Goal: Navigation & Orientation: Find specific page/section

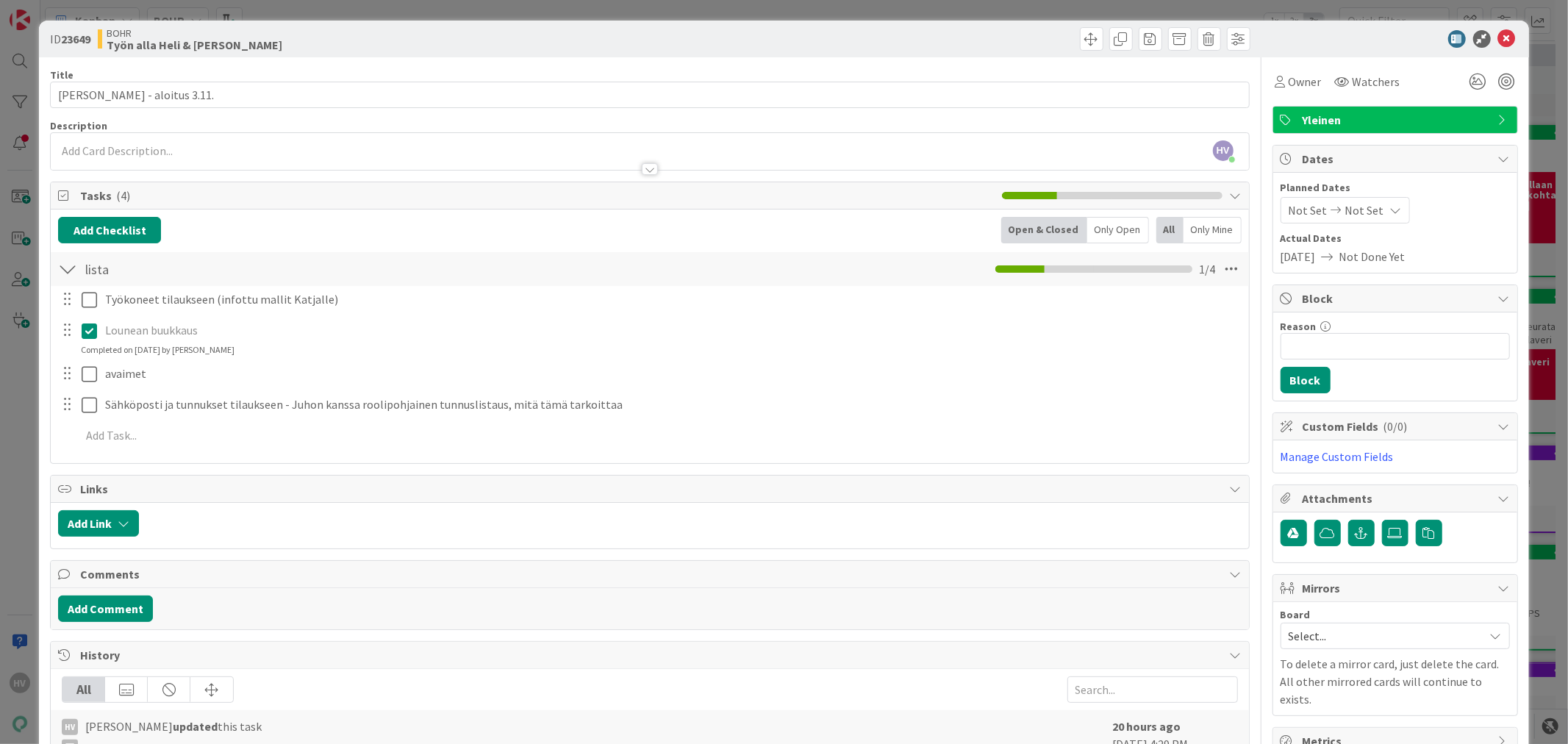
scroll to position [5, 0]
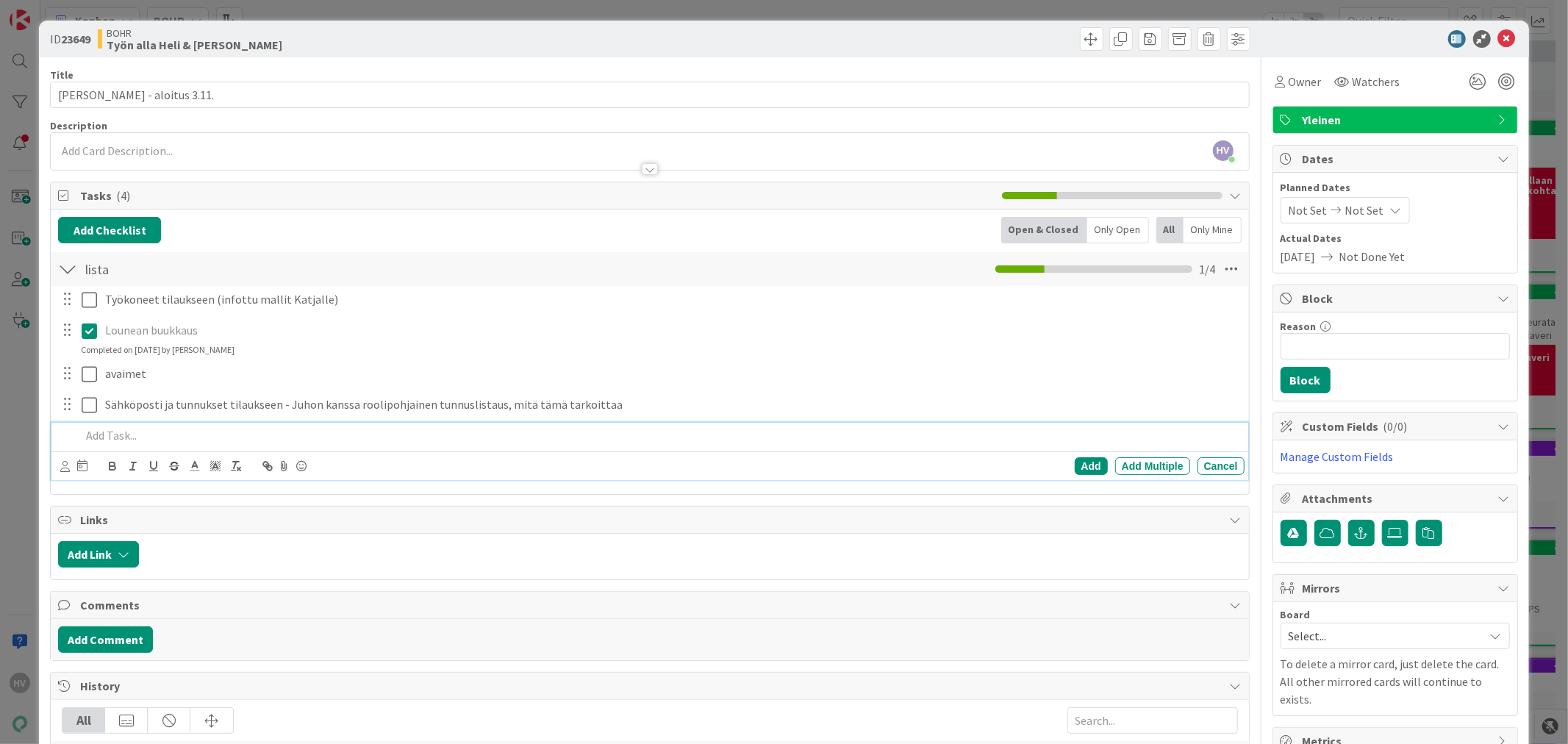
click at [129, 435] on p at bounding box center [659, 435] width 1157 height 17
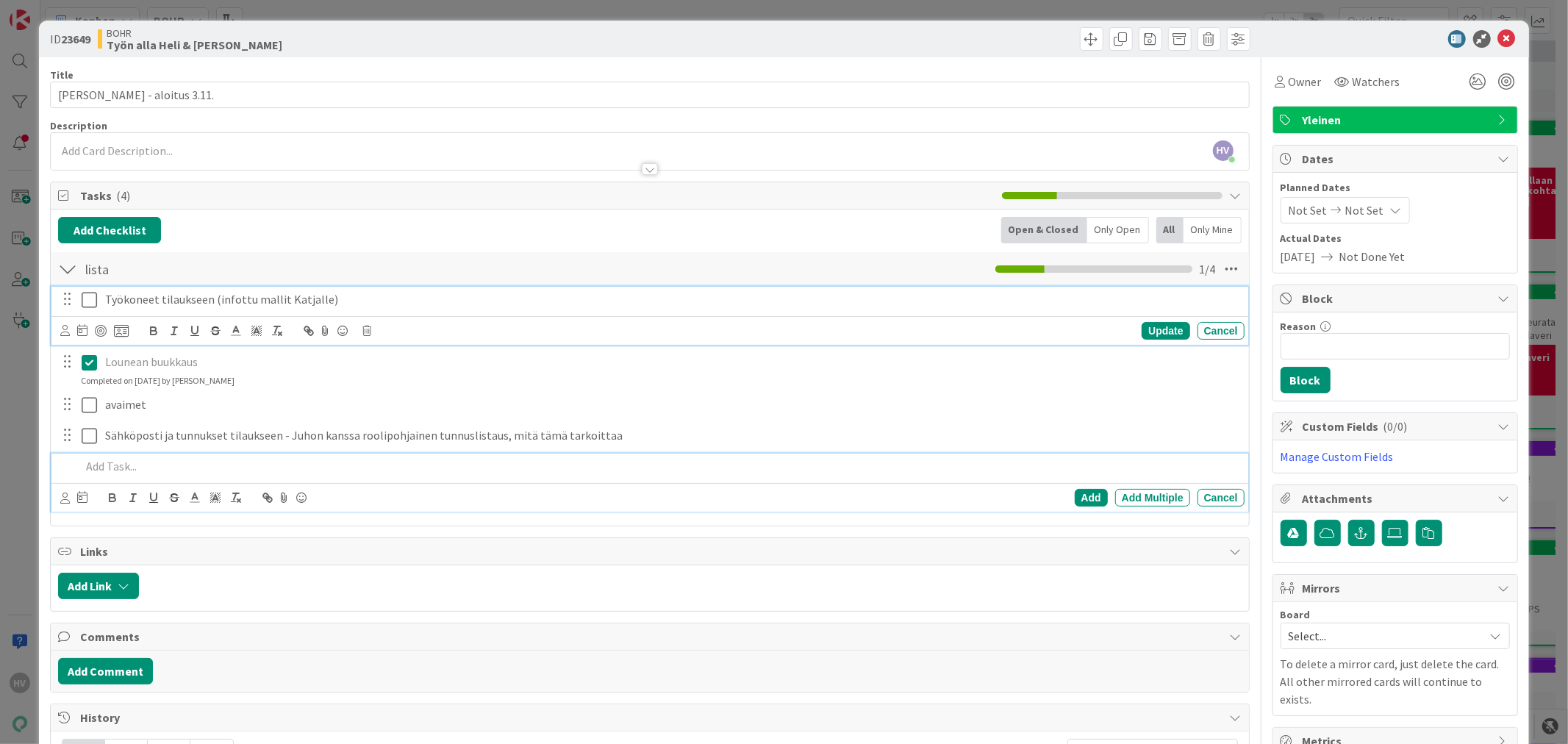
click at [357, 305] on p "Työkoneet tilaukseen (infottu mallit Katjalle)" at bounding box center [671, 299] width 1134 height 17
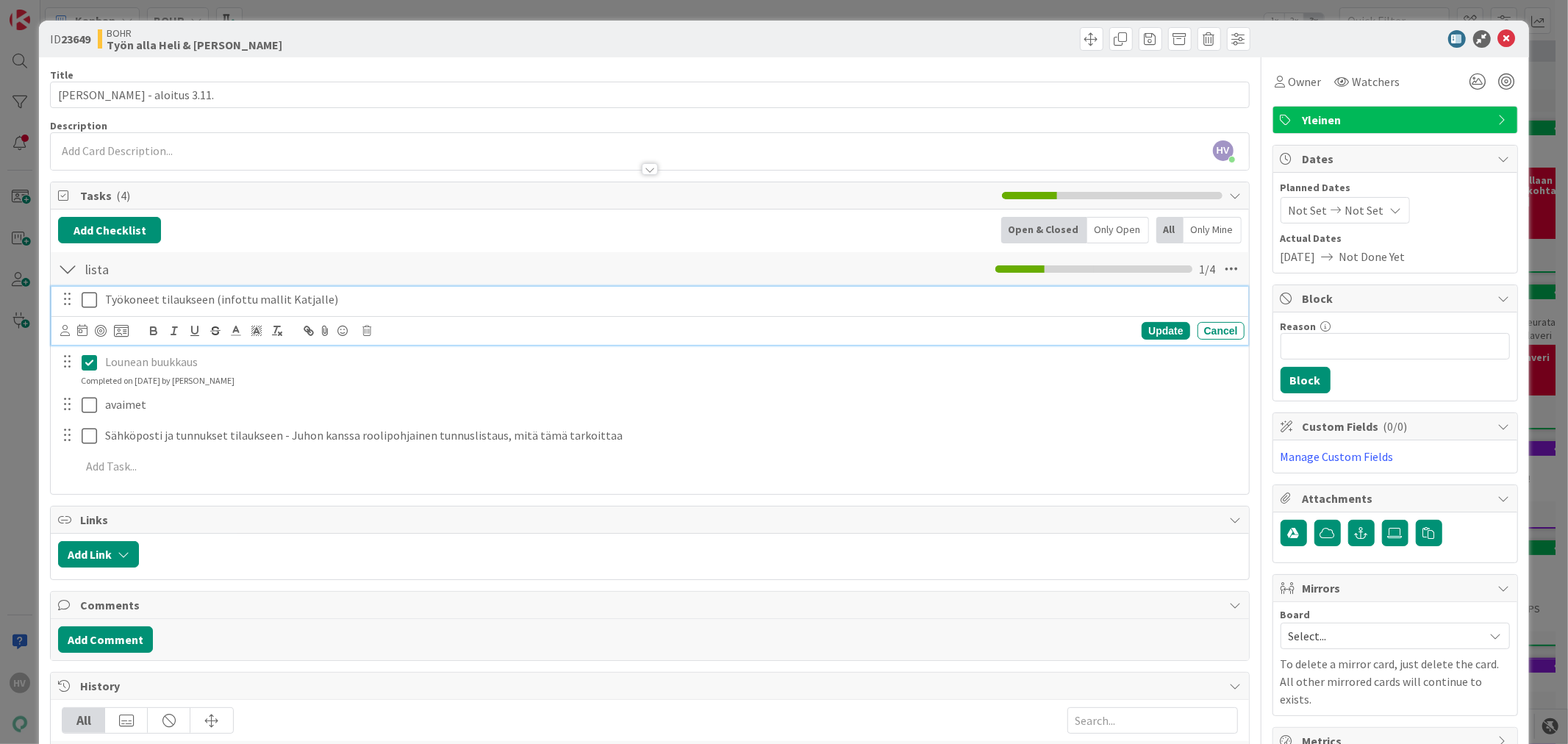
click at [254, 365] on p "Lounean buukkaus" at bounding box center [671, 362] width 1134 height 17
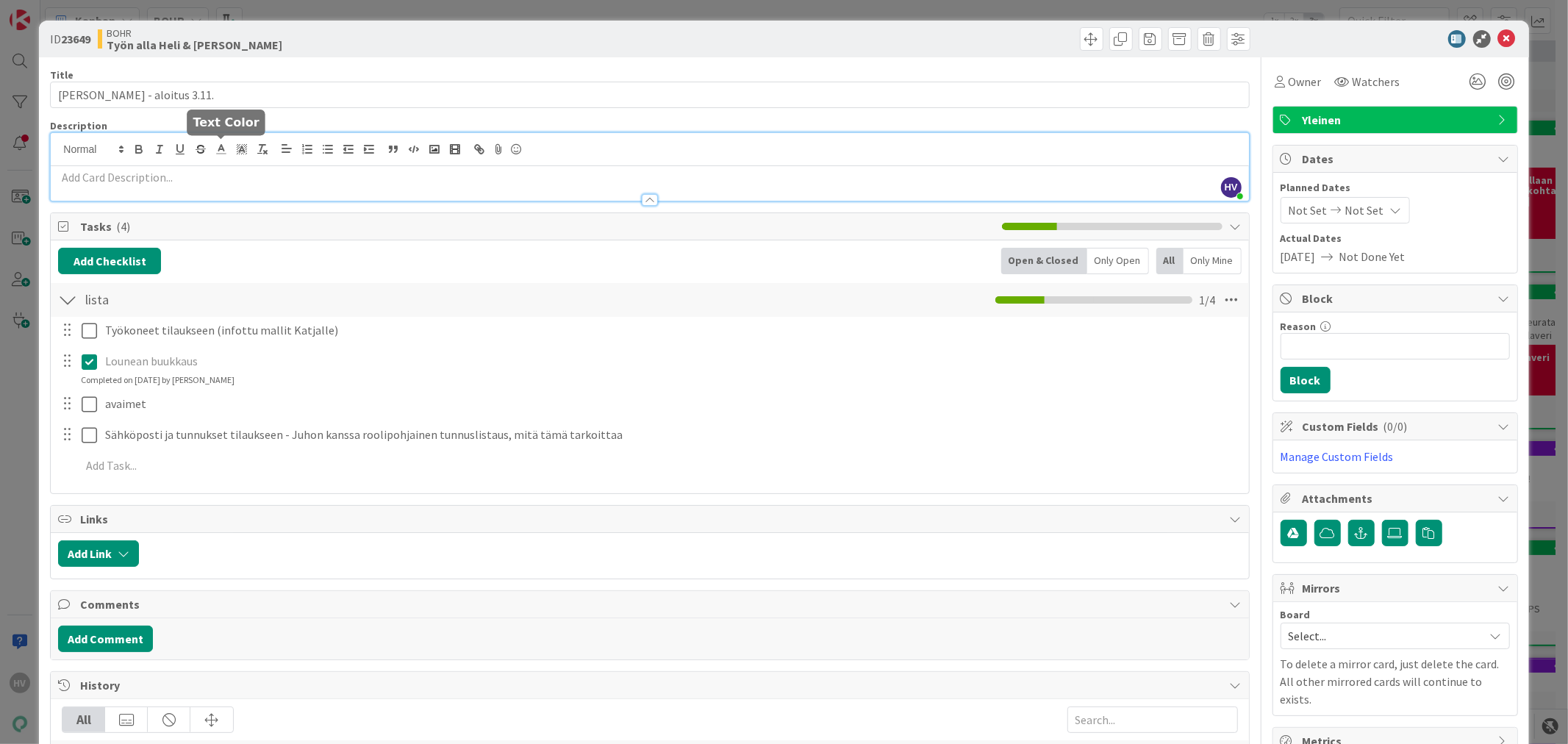
click at [221, 152] on div "HV [PERSON_NAME] joined 1 m ago" at bounding box center [649, 167] width 1197 height 67
click at [230, 179] on p at bounding box center [649, 177] width 1183 height 17
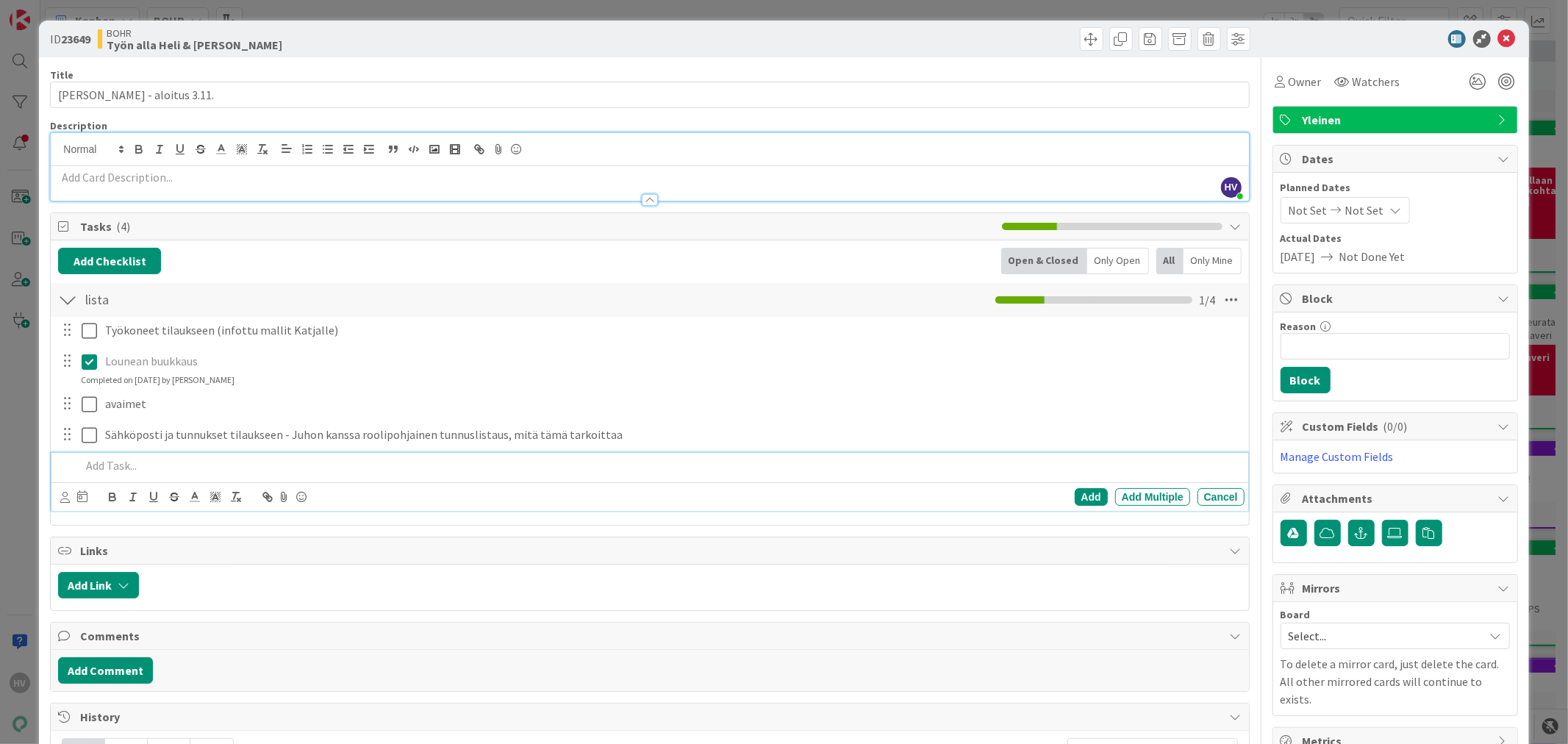
click at [223, 460] on p at bounding box center [659, 466] width 1157 height 17
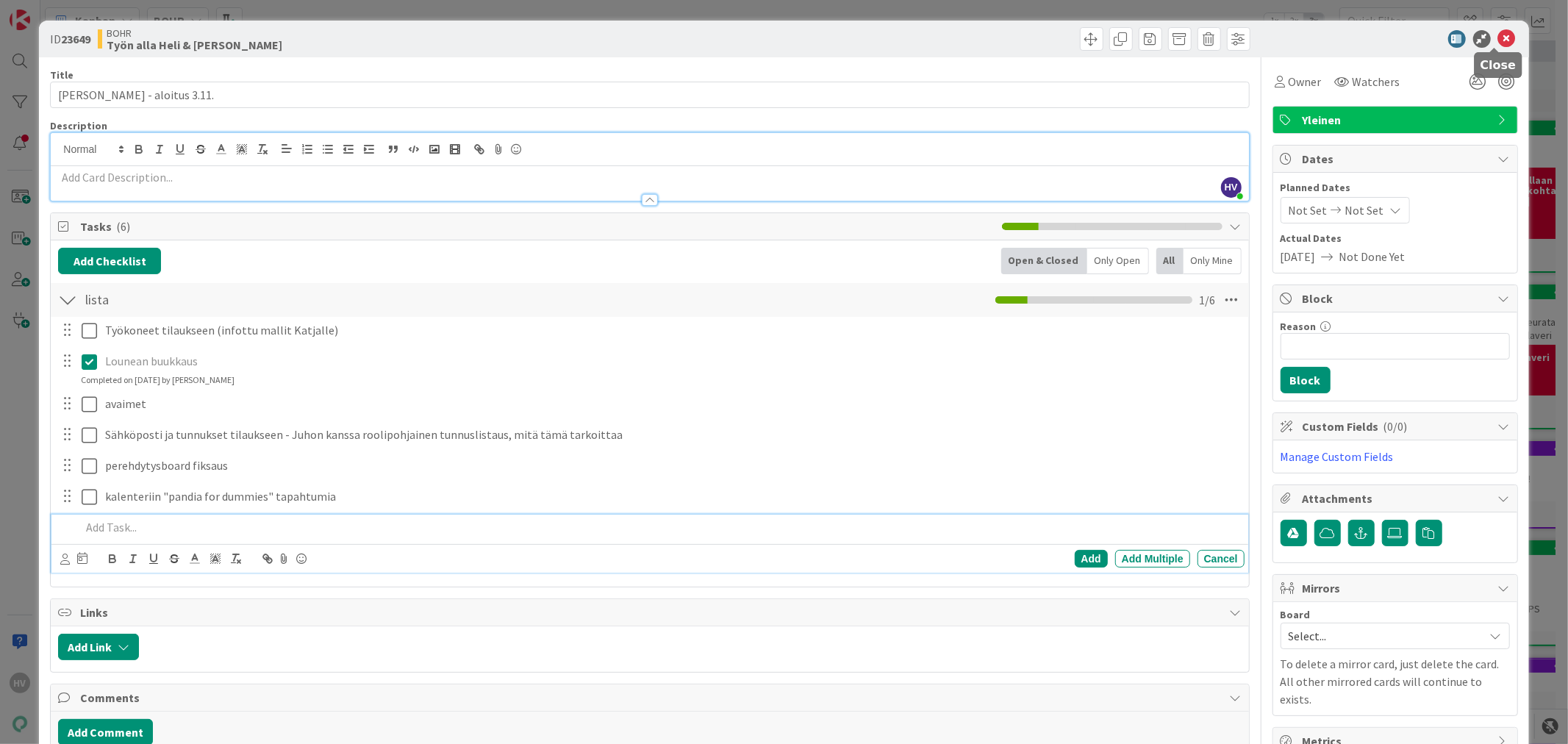
click at [1498, 38] on icon at bounding box center [1507, 39] width 18 height 18
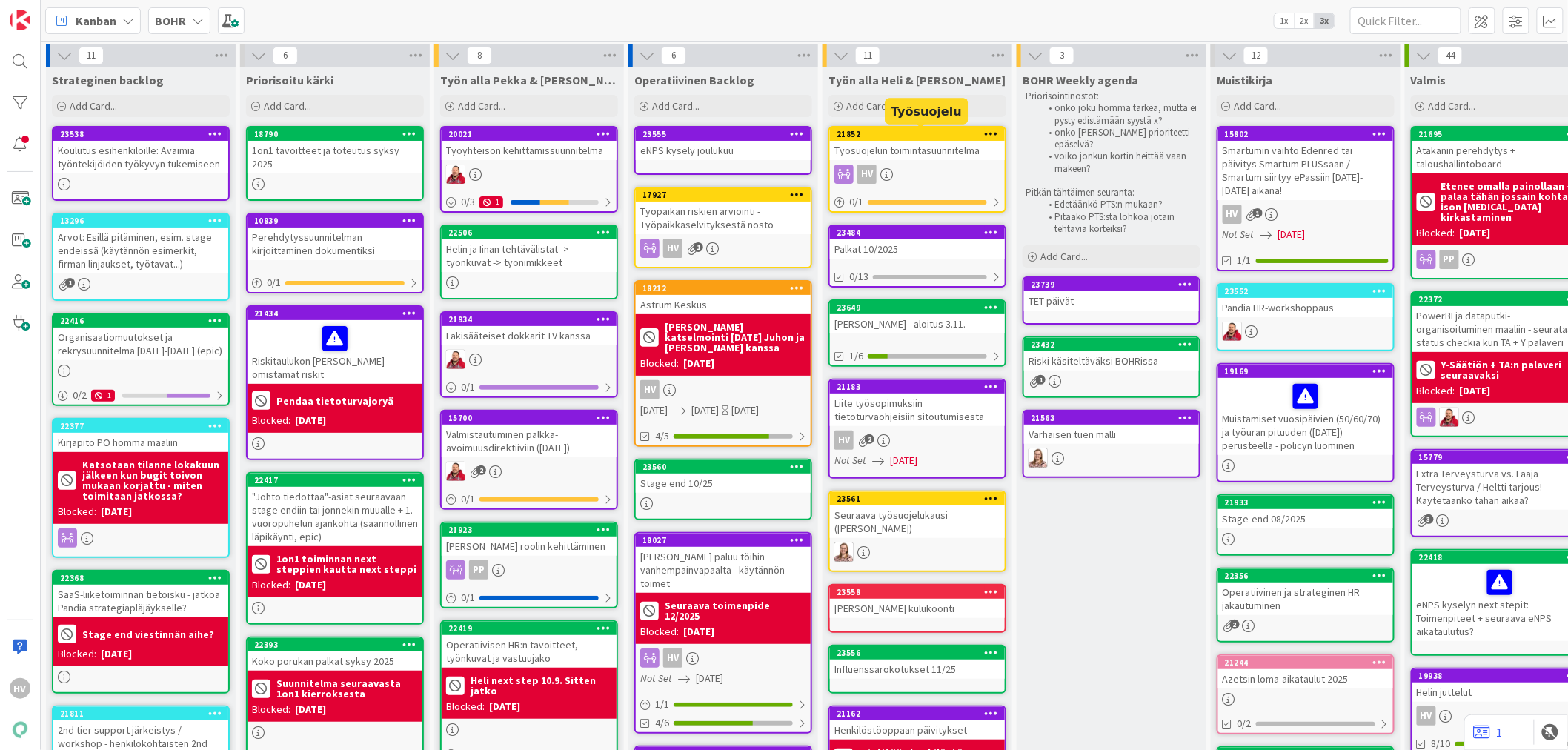
click at [929, 137] on div "21852" at bounding box center [921, 134] width 168 height 11
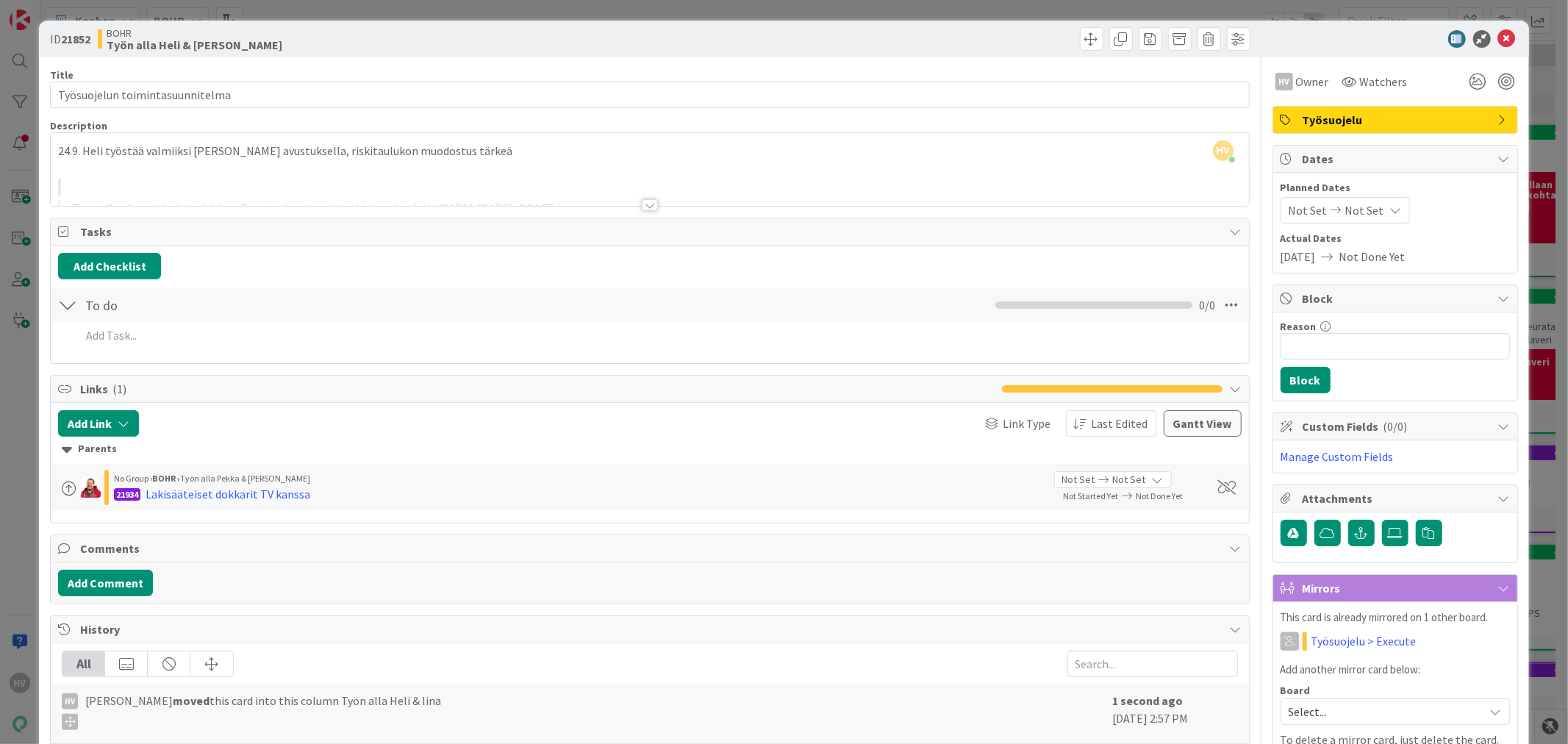
click at [642, 202] on div at bounding box center [650, 205] width 16 height 12
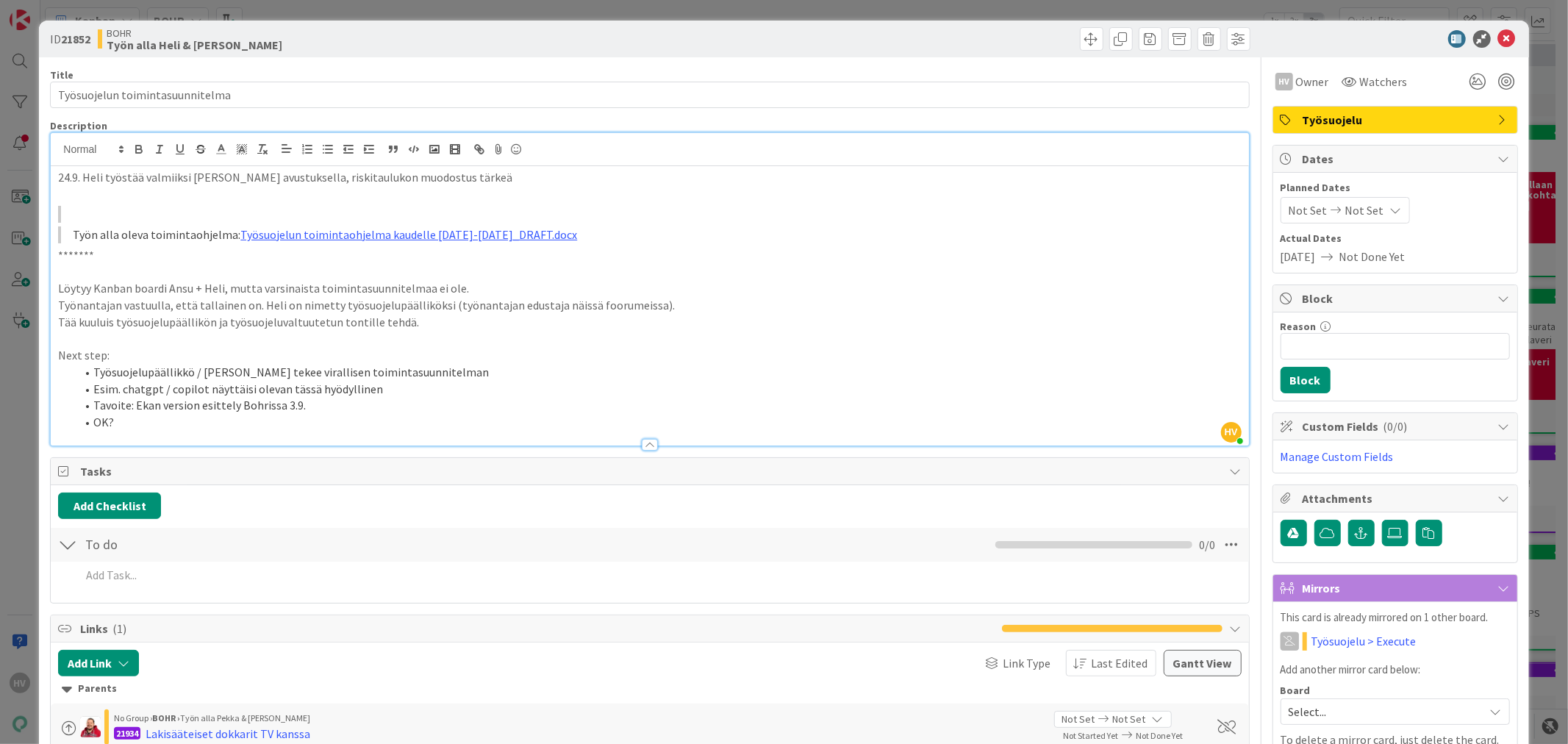
click at [490, 170] on p "24.9. Heli työstää valmiiksi [PERSON_NAME] avustuksella, riskitaulukon muodostu…" at bounding box center [649, 177] width 1183 height 17
click at [108, 199] on p at bounding box center [649, 194] width 1183 height 17
click at [1500, 40] on icon at bounding box center [1507, 39] width 18 height 18
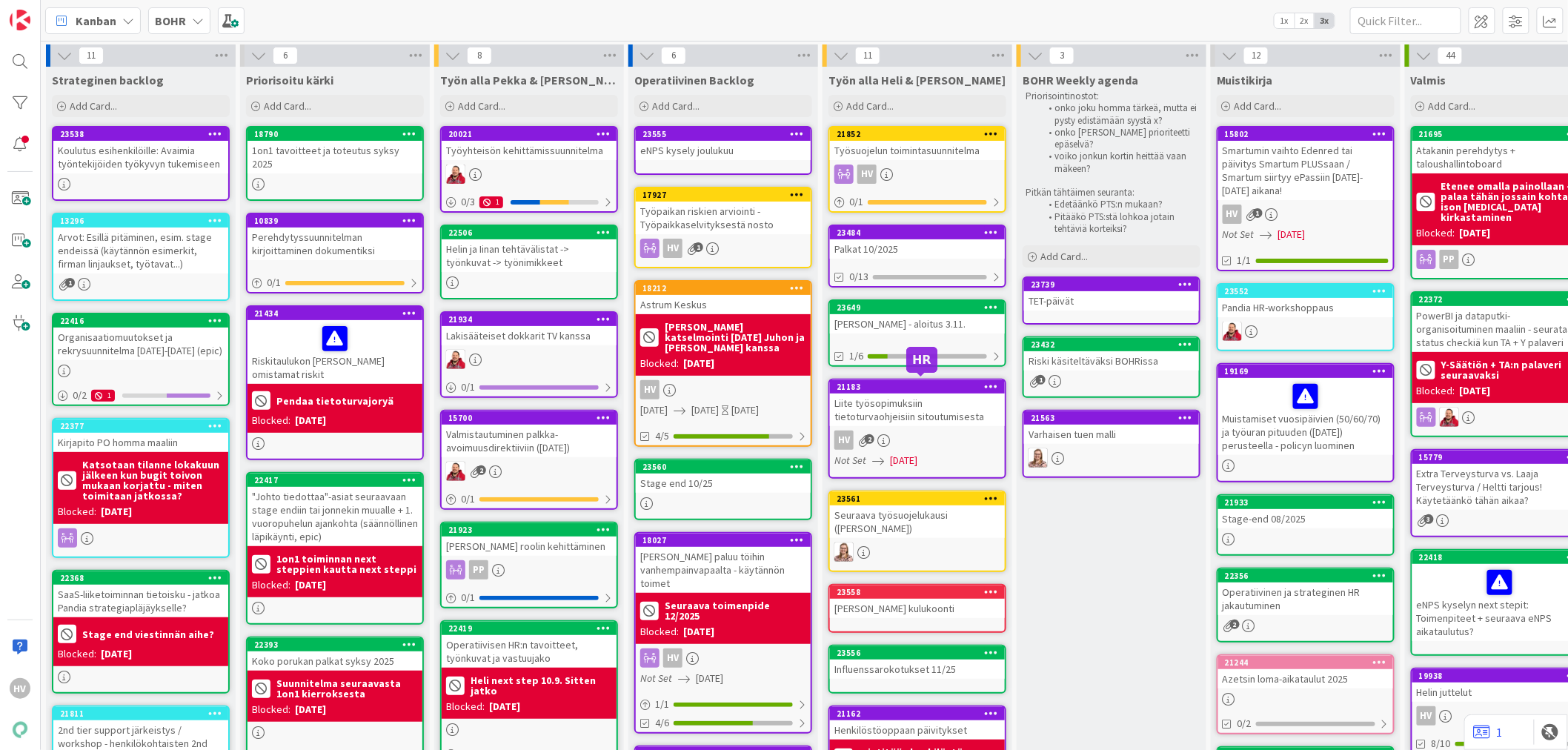
click at [904, 382] on div "21183" at bounding box center [921, 386] width 168 height 11
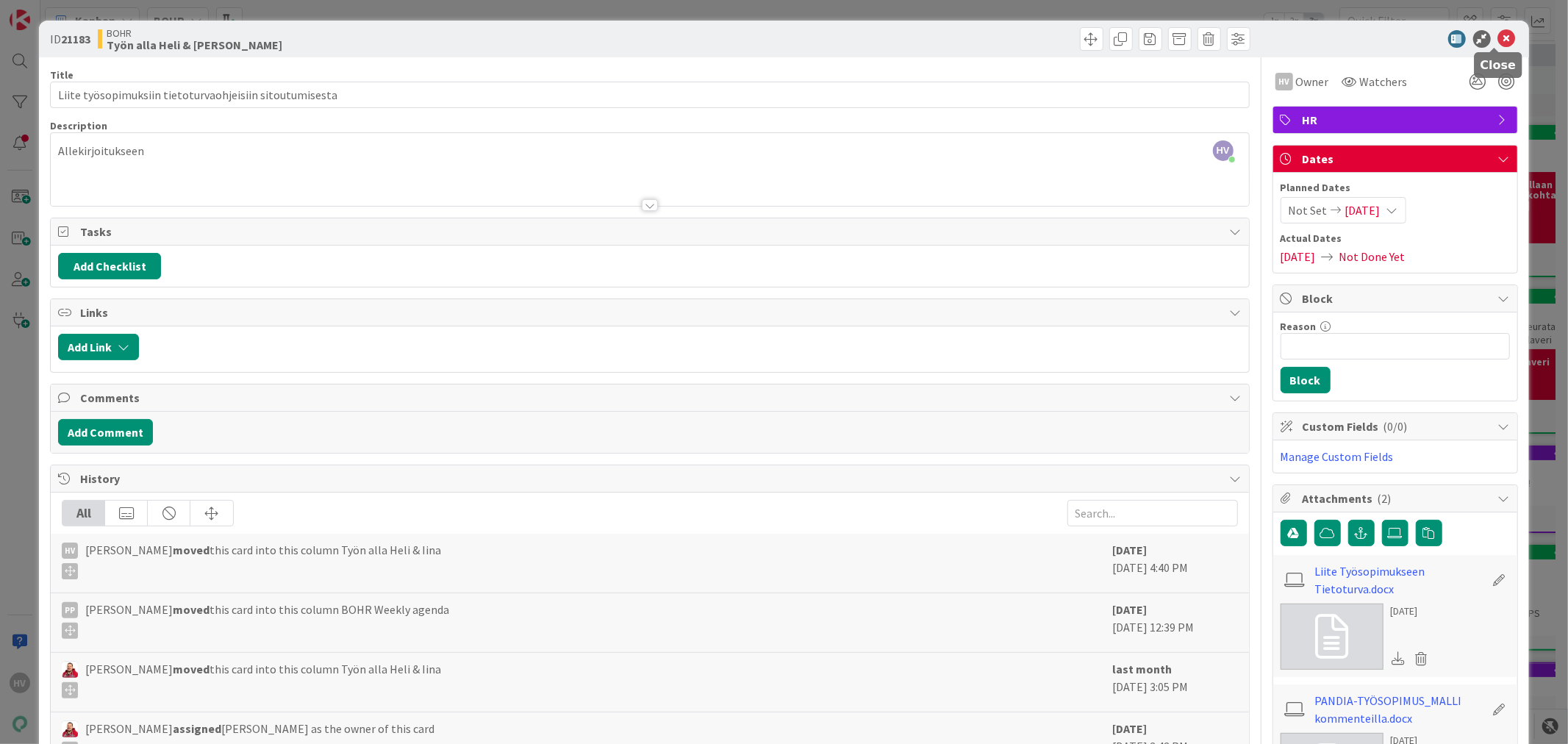
click at [1498, 35] on icon at bounding box center [1507, 39] width 18 height 18
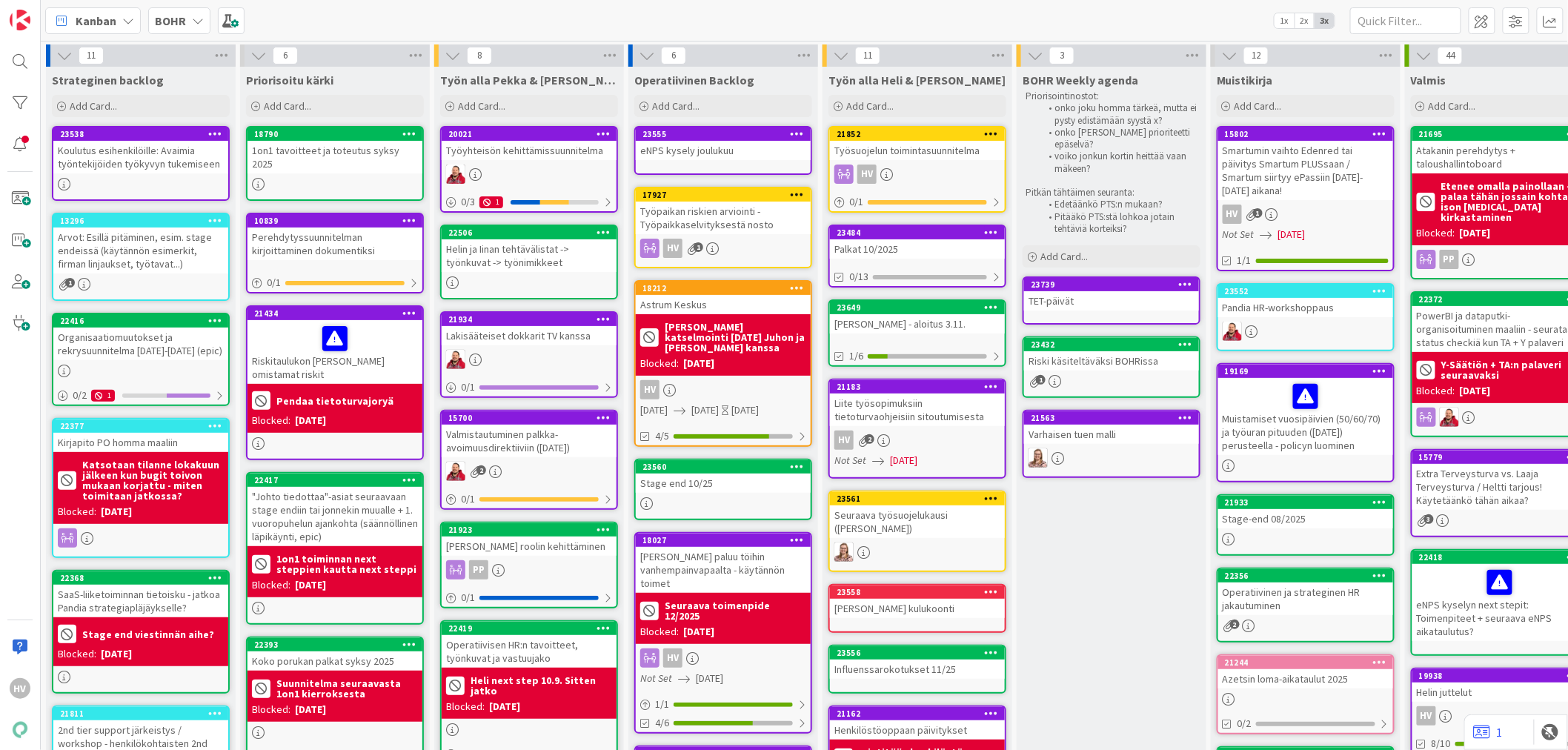
click at [898, 659] on div "Influenssarokotukset 11/25" at bounding box center [917, 669] width 175 height 19
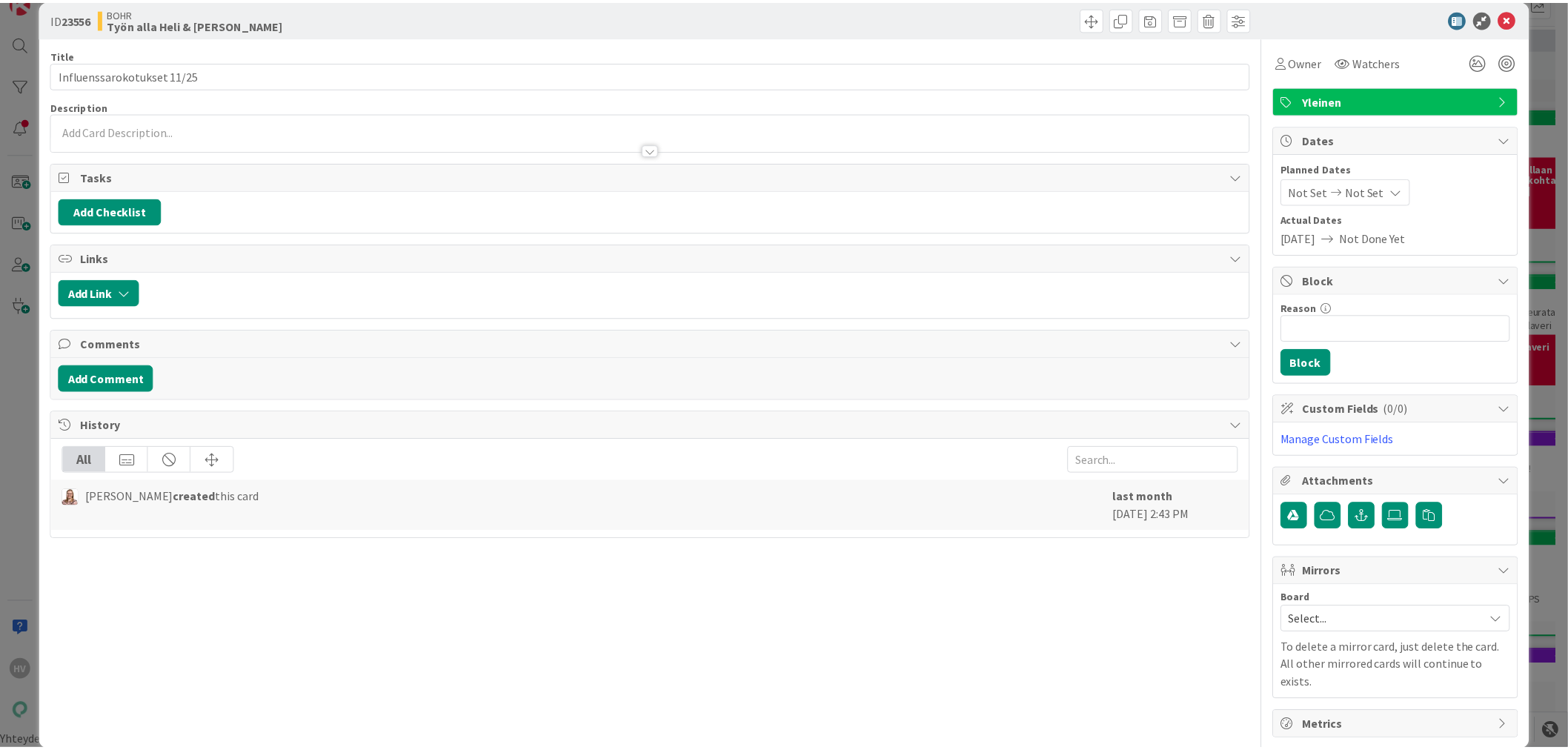
scroll to position [27, 0]
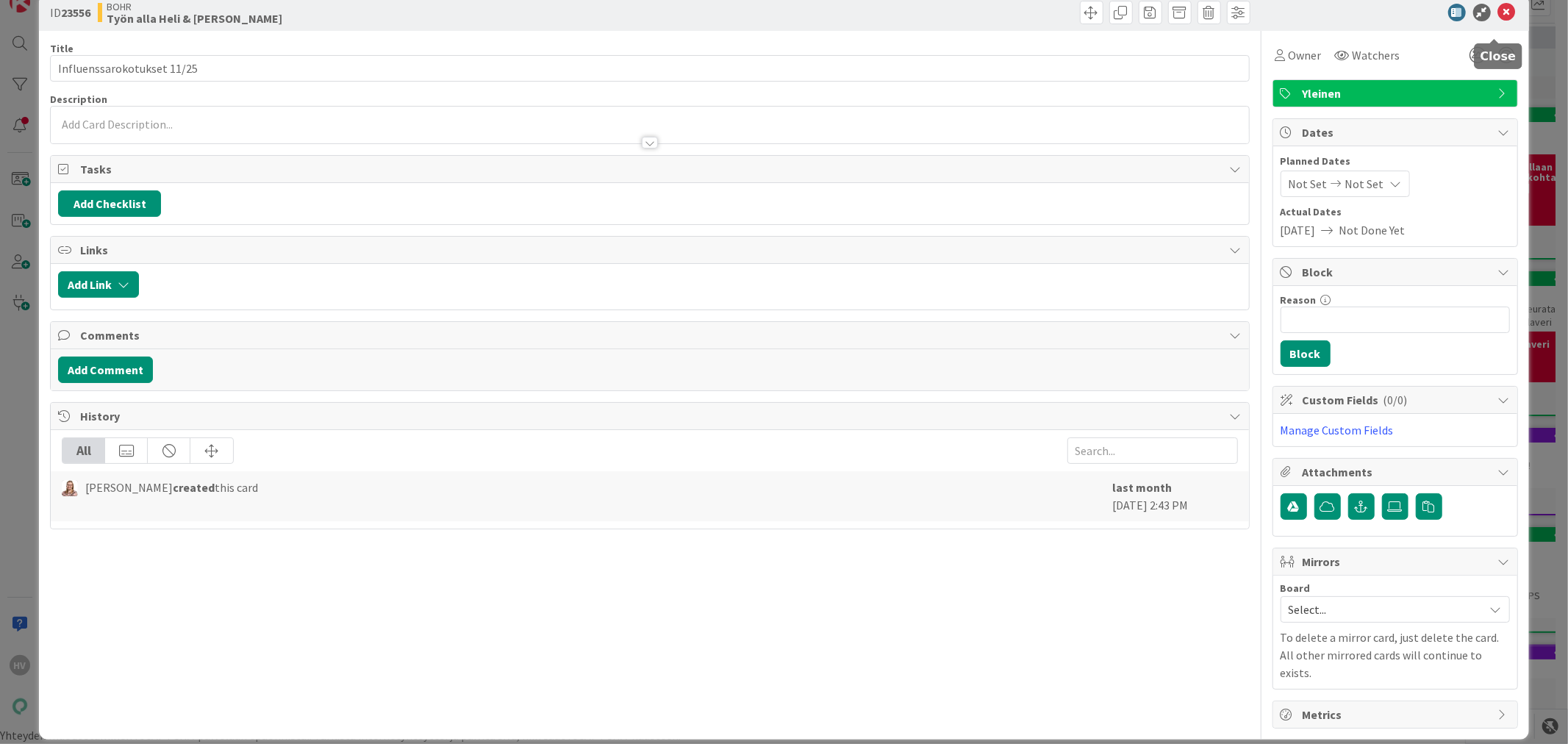
click at [1498, 10] on icon at bounding box center [1507, 13] width 18 height 18
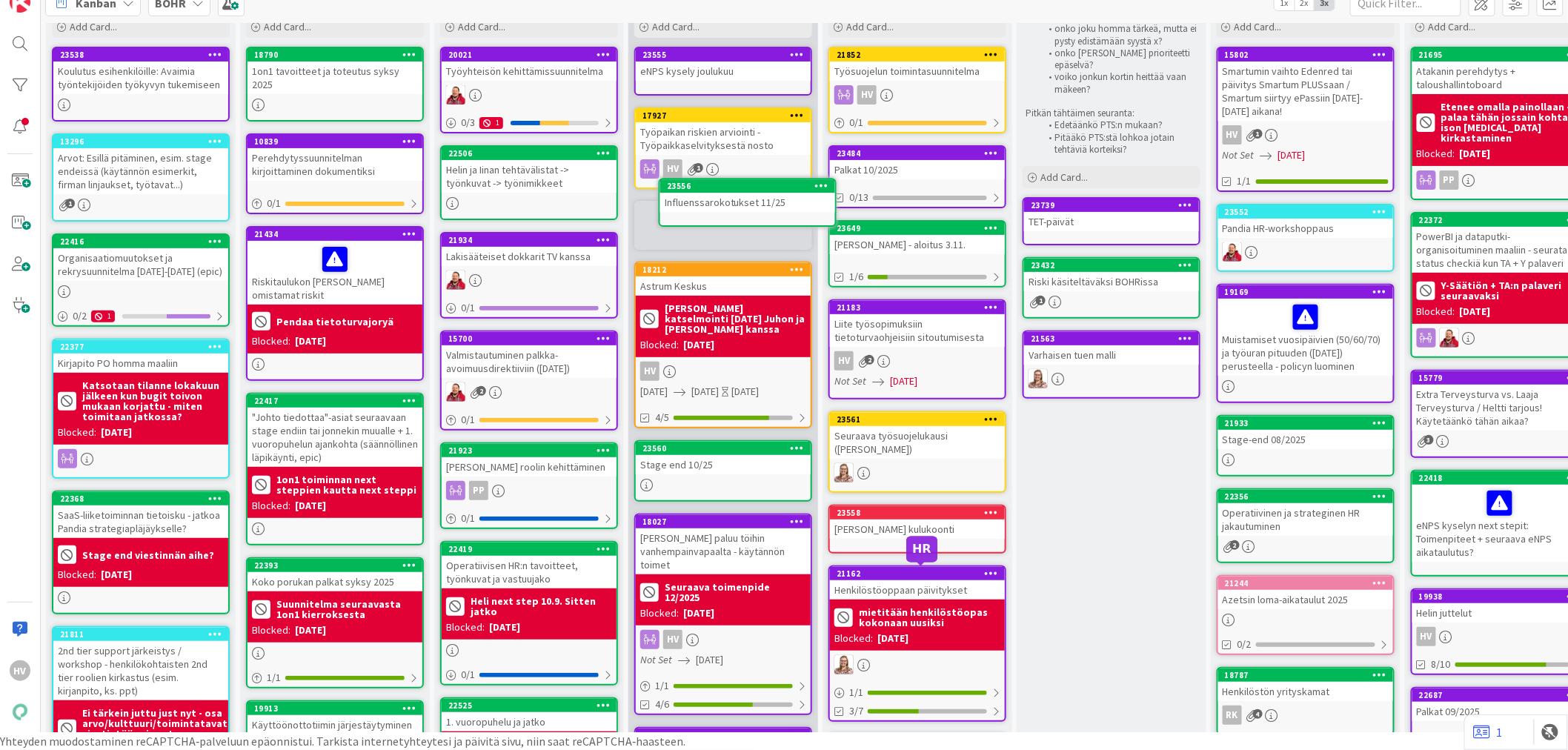
scroll to position [53, 0]
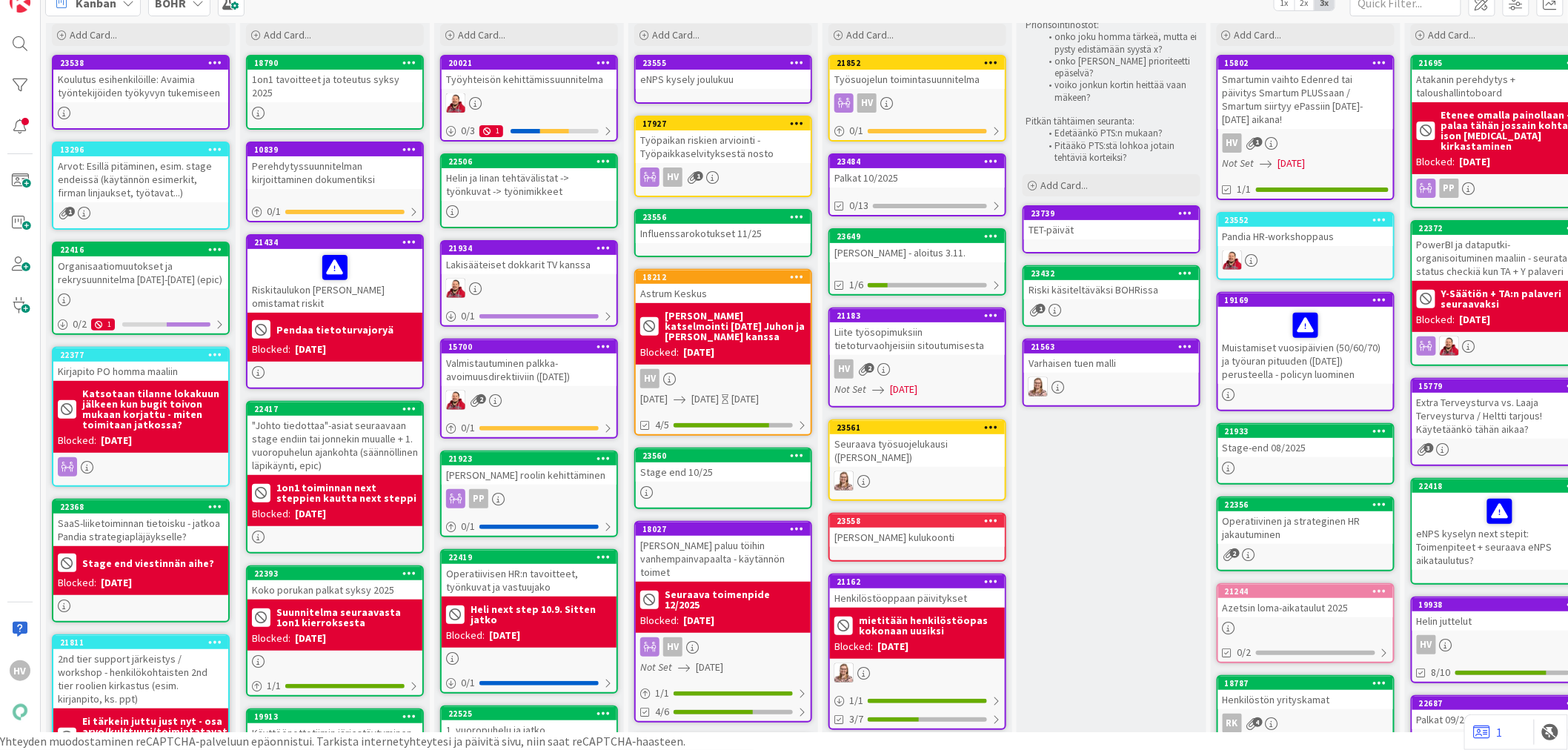
click at [1136, 476] on div "BOHR Weekly agenda Priorisointinostot: onko joku homma tärkeä, mutta ei pysty e…" at bounding box center [1112, 761] width 190 height 1532
click at [1139, 350] on div "21563" at bounding box center [1112, 347] width 175 height 14
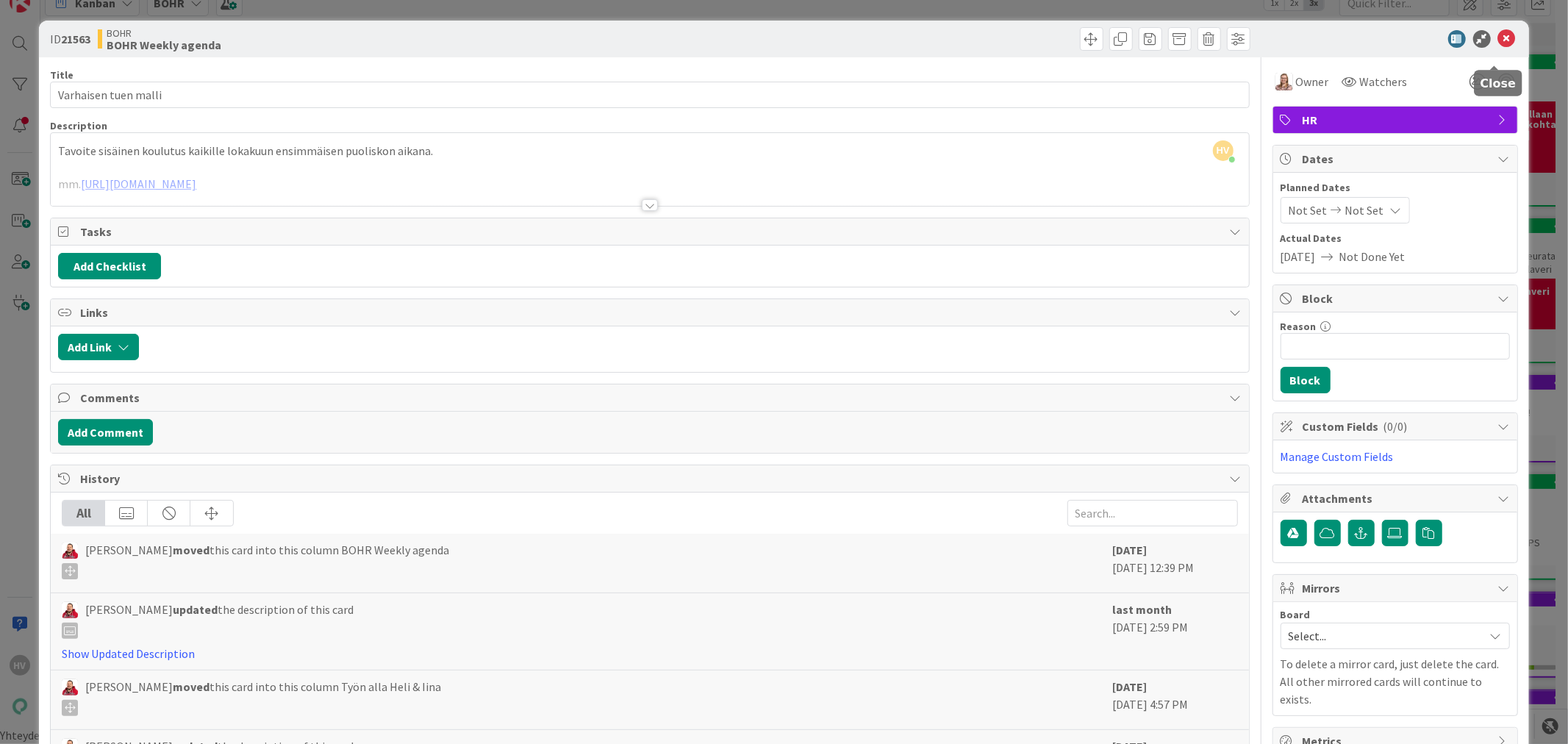
click at [1498, 30] on icon at bounding box center [1507, 39] width 18 height 18
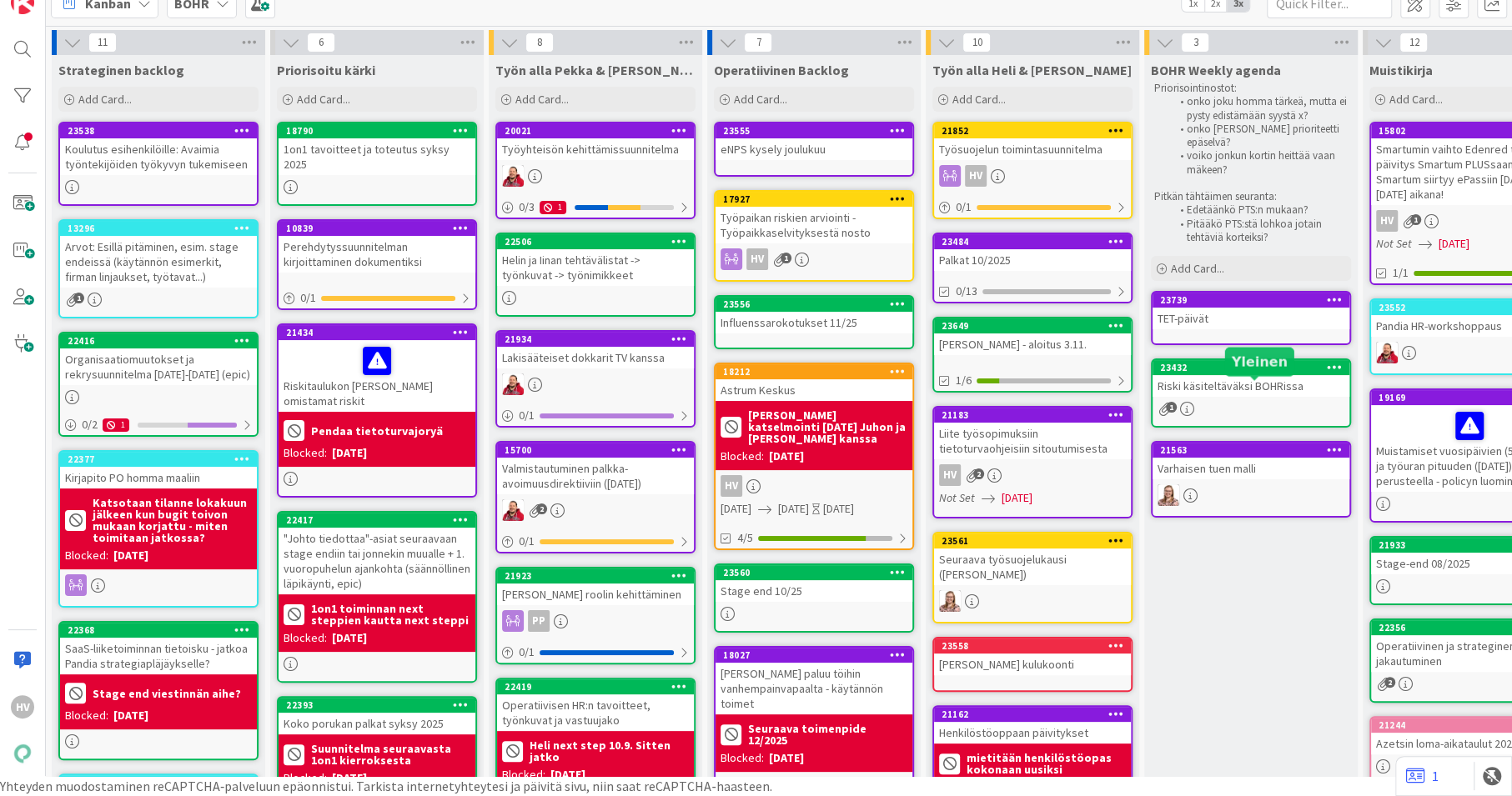
click at [1213, 371] on div "23432" at bounding box center [1255, 367] width 189 height 12
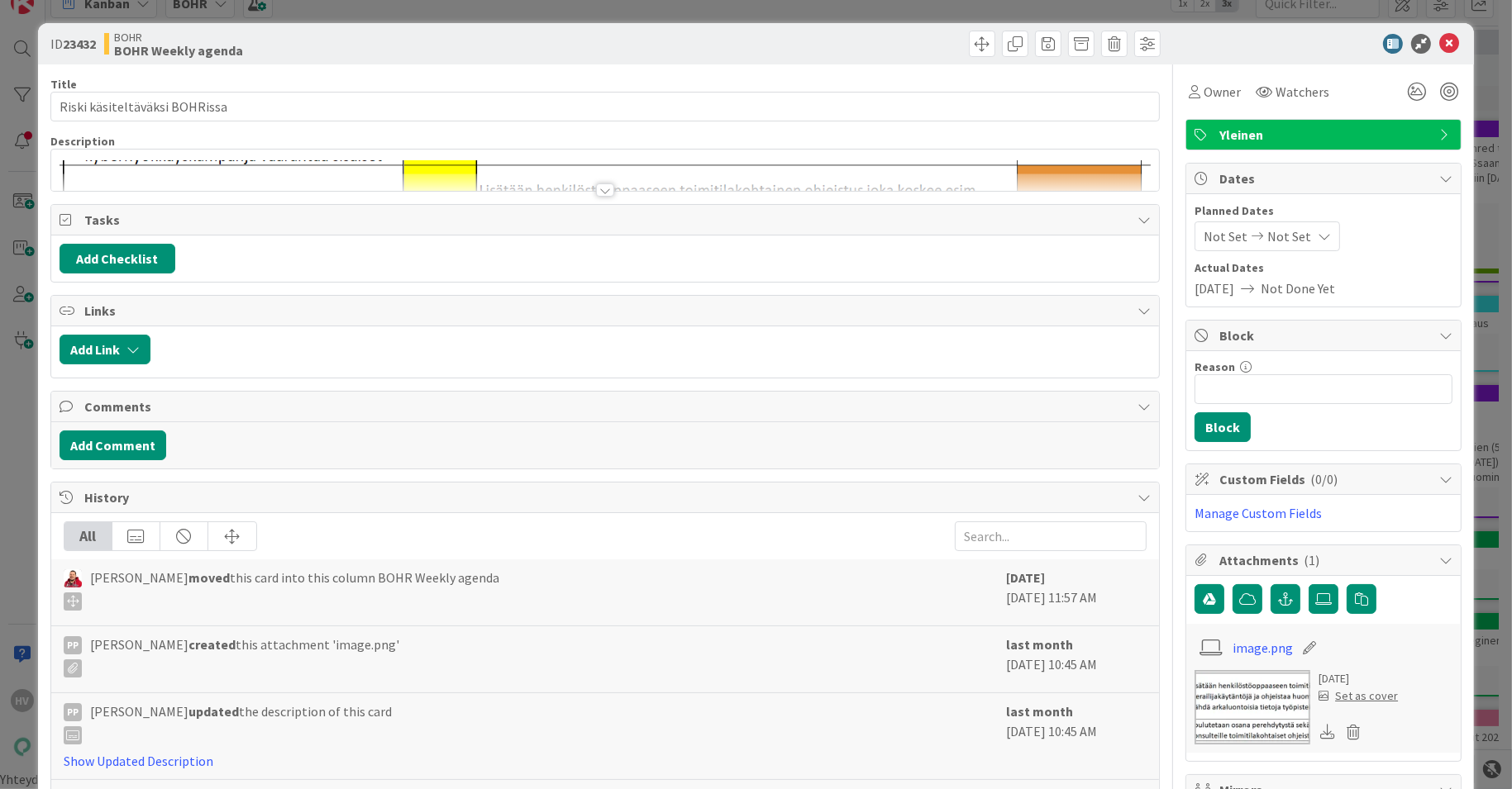
click at [596, 192] on div at bounding box center [605, 190] width 18 height 14
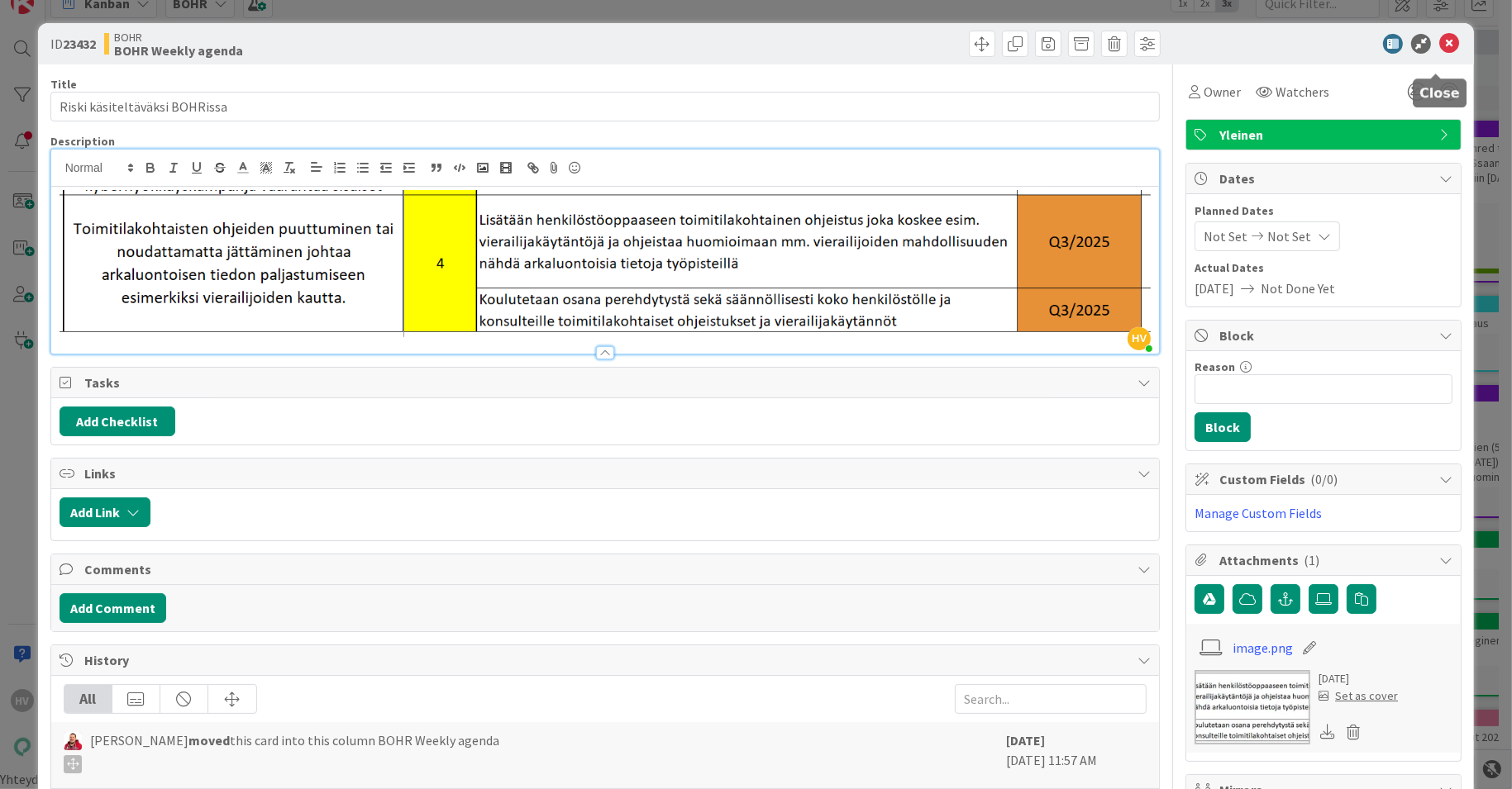
click at [1439, 44] on icon at bounding box center [1449, 44] width 20 height 20
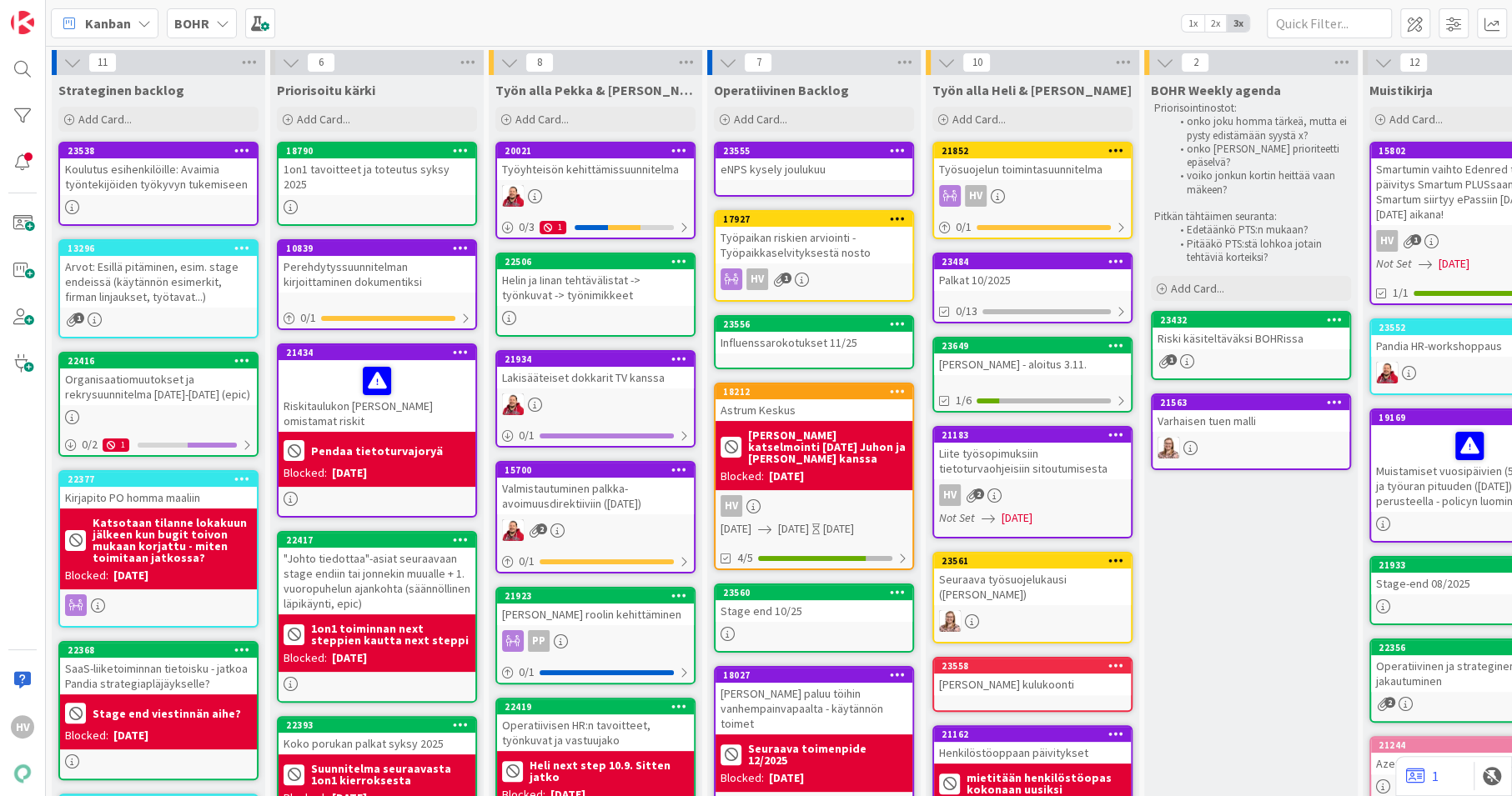
click at [1257, 330] on div "Riski käsiteltäväksi BOHRissa" at bounding box center [1251, 339] width 197 height 22
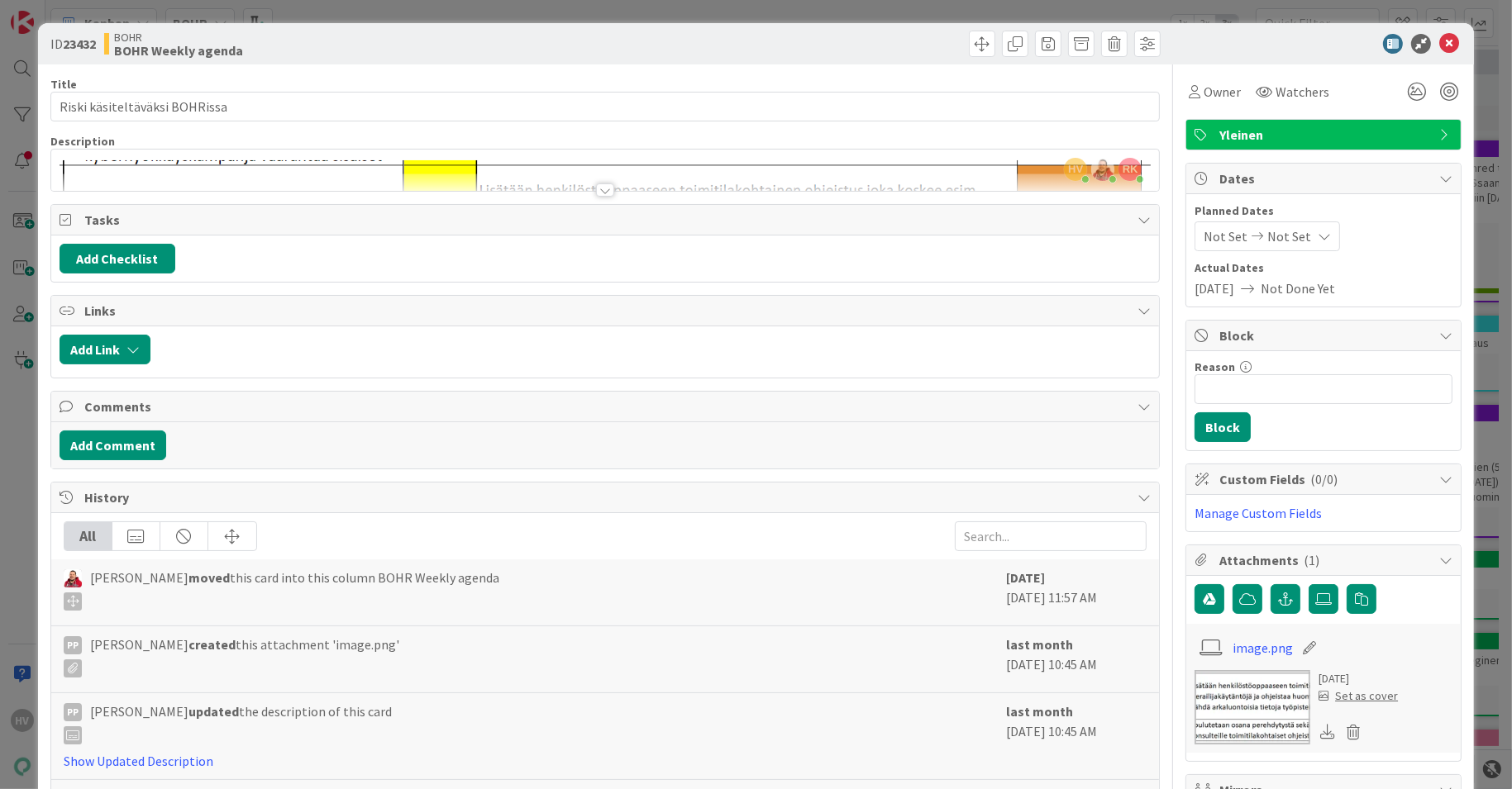
click at [597, 189] on div at bounding box center [605, 190] width 18 height 14
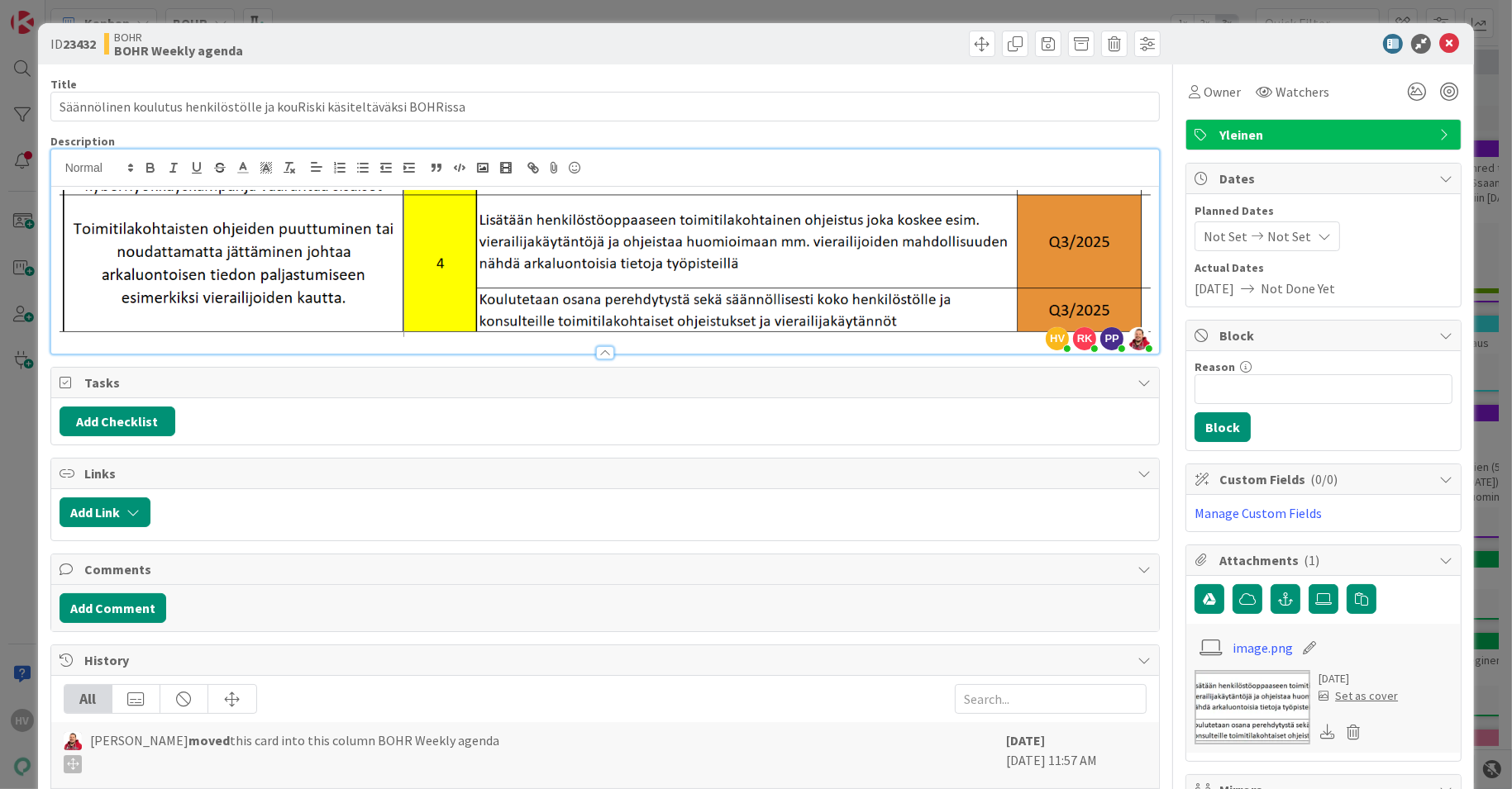
click at [1284, 47] on div at bounding box center [1315, 44] width 293 height 20
type input "Säännölinen koulutus henkilöstölle ja konsulteille toimitilakohtaisista tietotu…"
click at [1439, 47] on icon at bounding box center [1449, 44] width 20 height 20
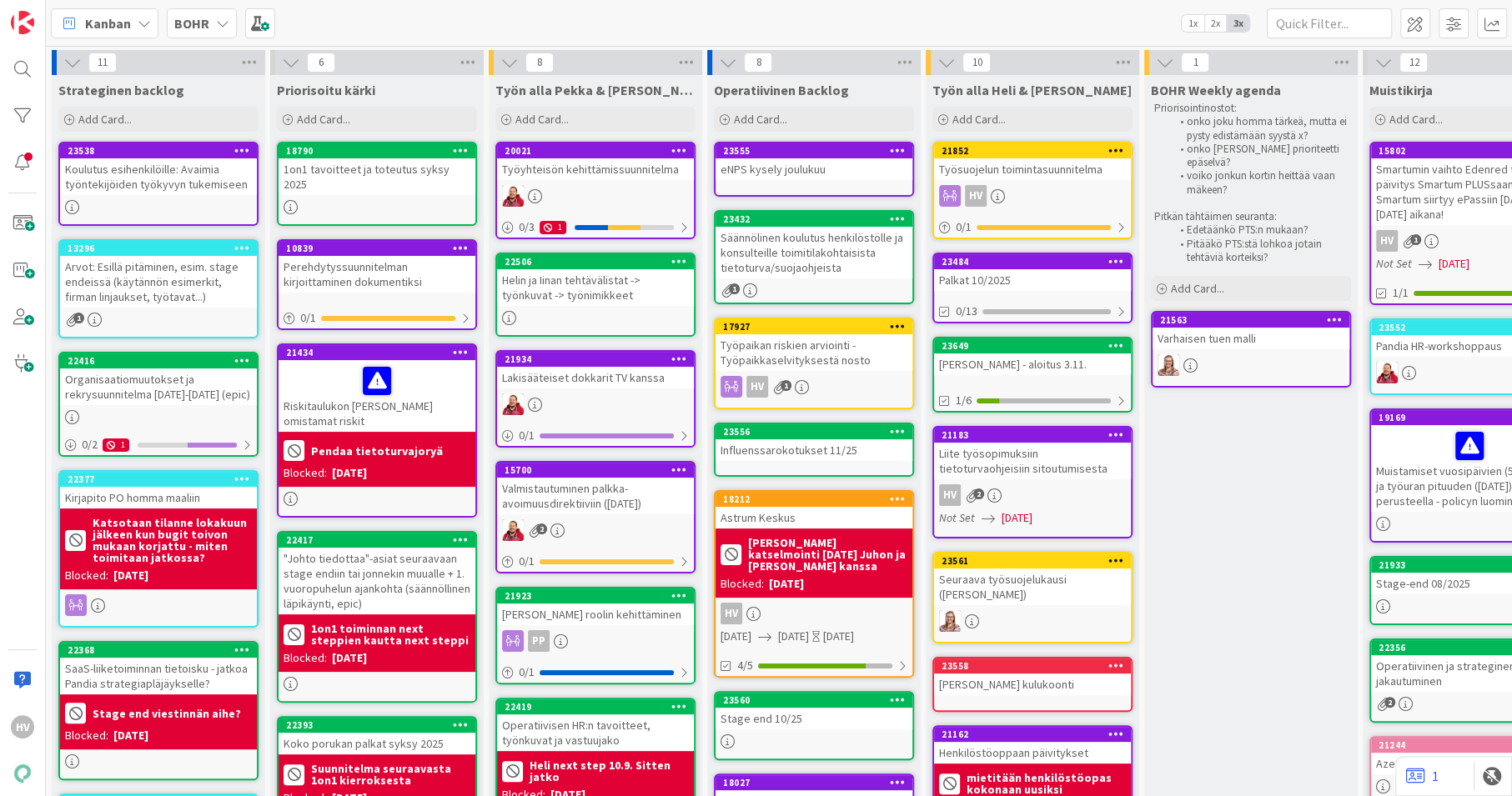
click at [803, 510] on div "Astrum Keskus" at bounding box center [814, 518] width 197 height 22
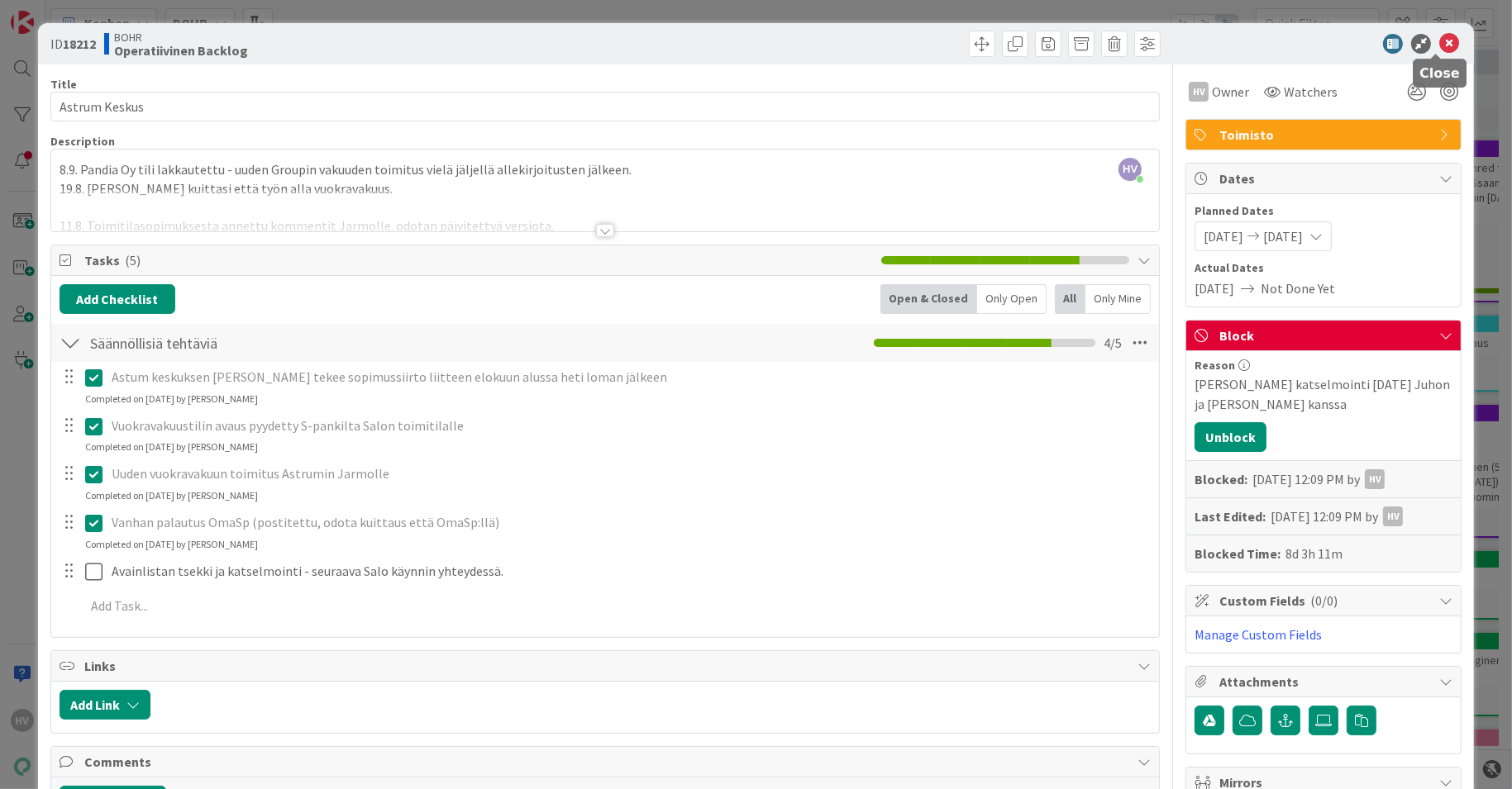
click at [1439, 41] on icon at bounding box center [1449, 44] width 20 height 20
